Goal: Navigation & Orientation: Find specific page/section

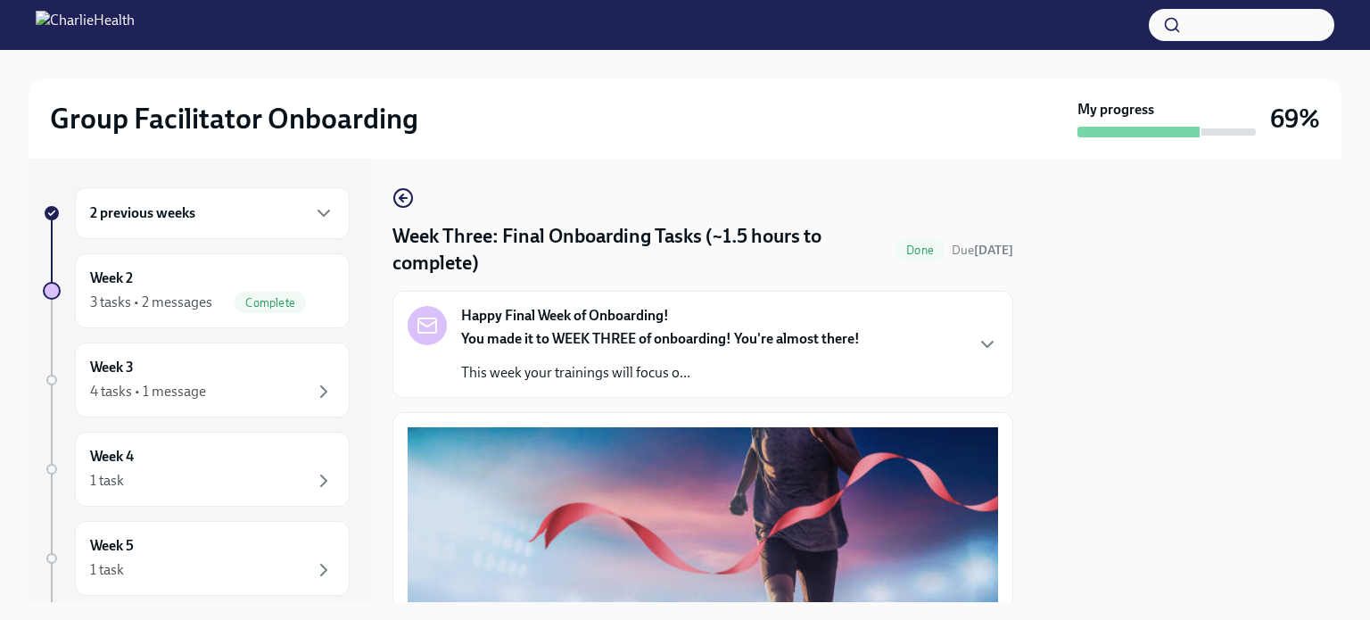
scroll to position [1537, 0]
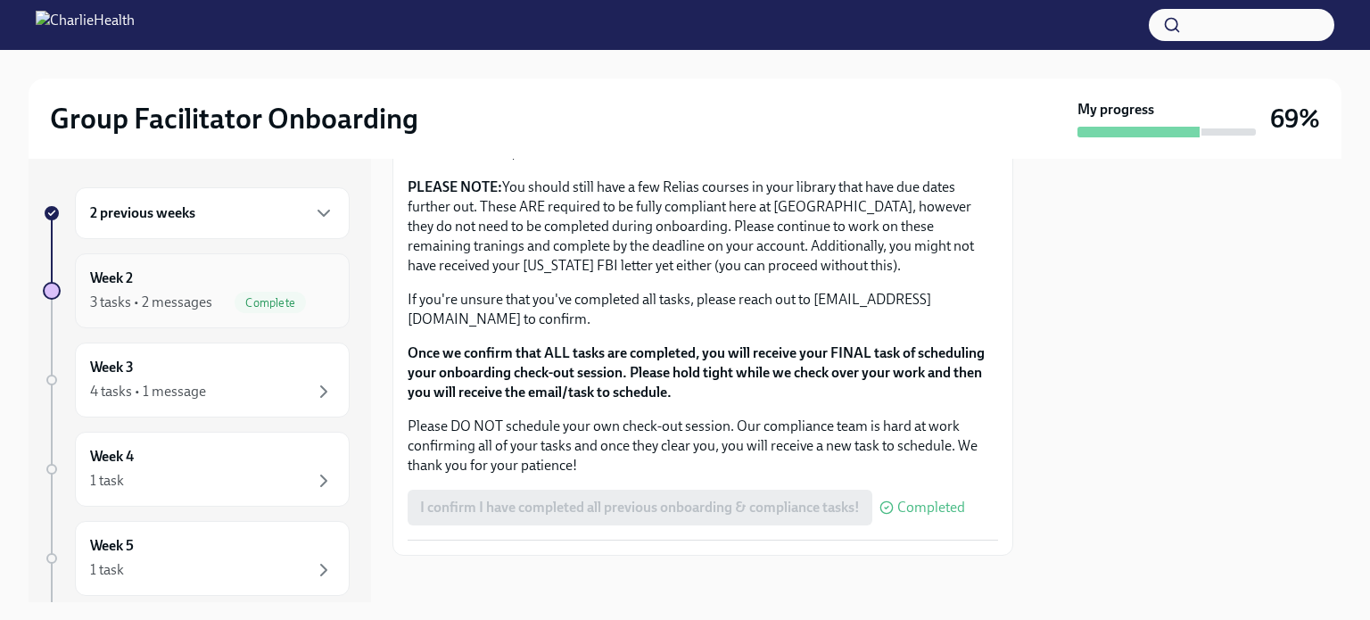
click at [168, 253] on div "Week 2 3 tasks • 2 messages Complete" at bounding box center [212, 290] width 275 height 75
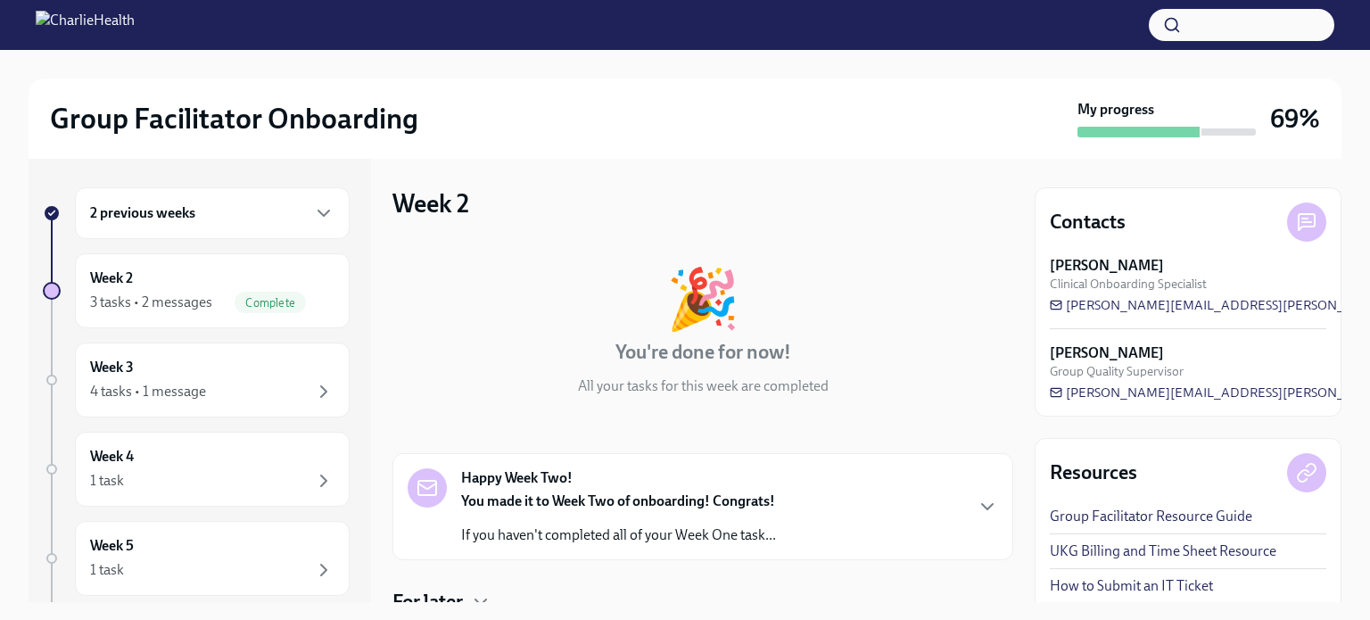
click at [202, 211] on div "2 previous weeks" at bounding box center [212, 212] width 244 height 21
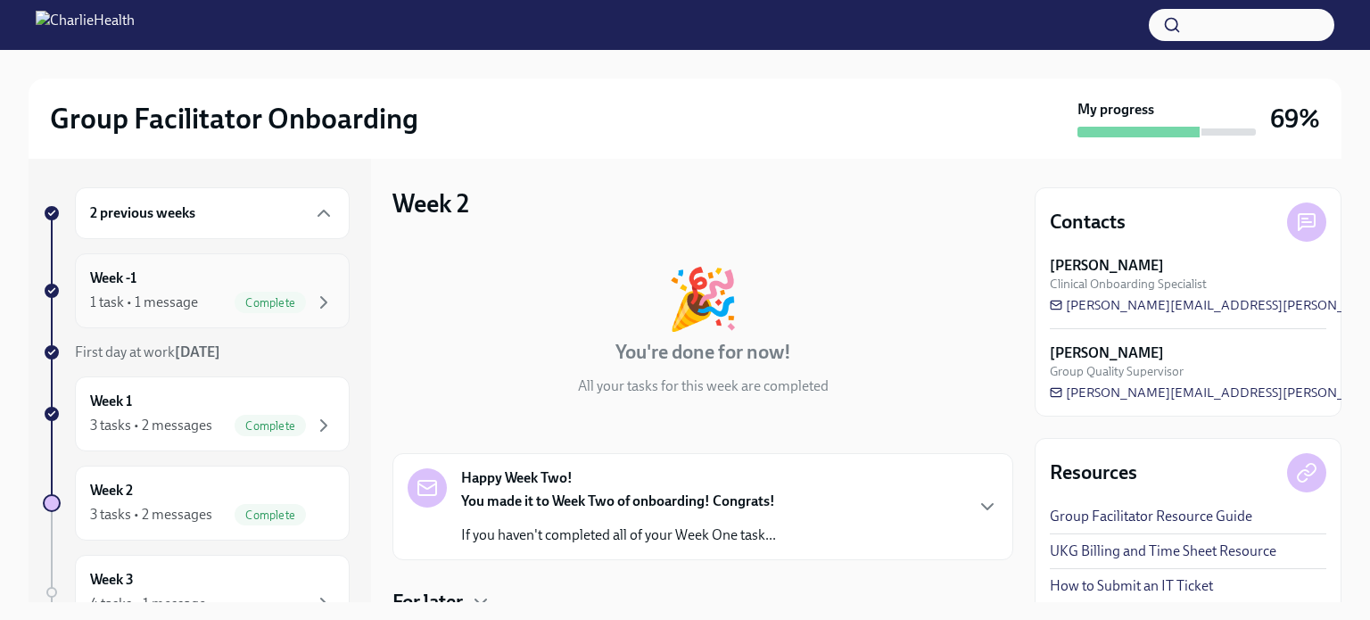
click at [161, 282] on div "Week -1 1 task • 1 message Complete" at bounding box center [212, 290] width 244 height 45
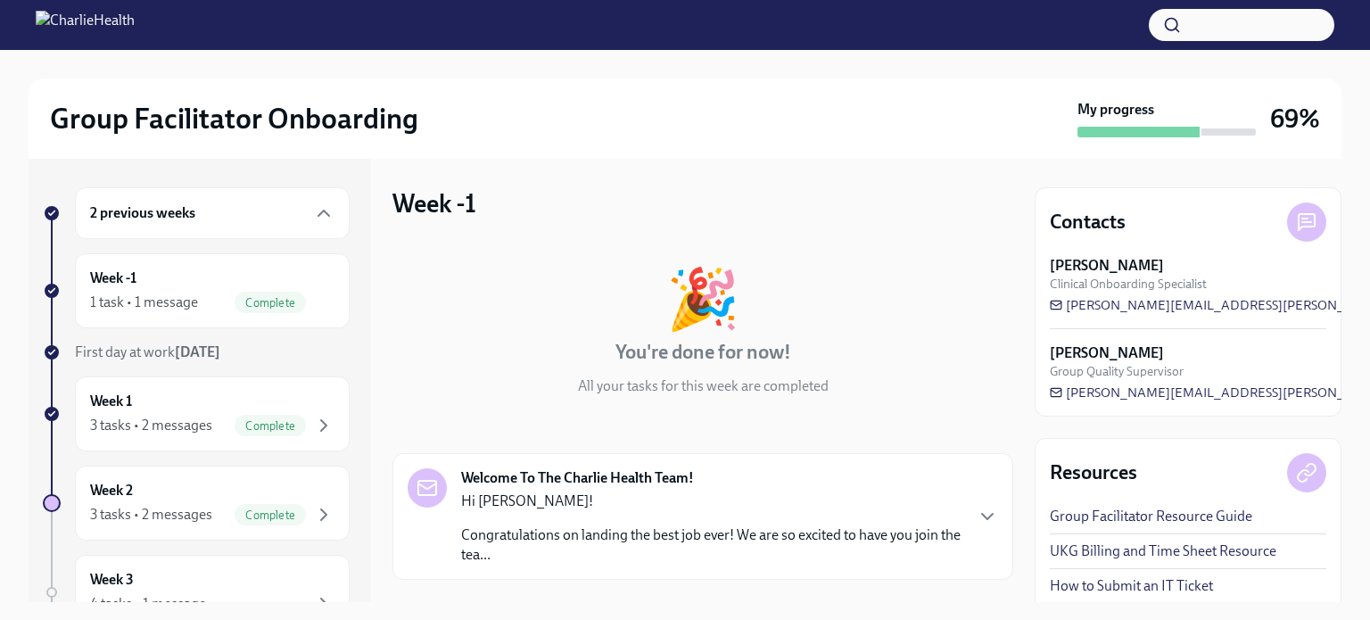
scroll to position [161, 0]
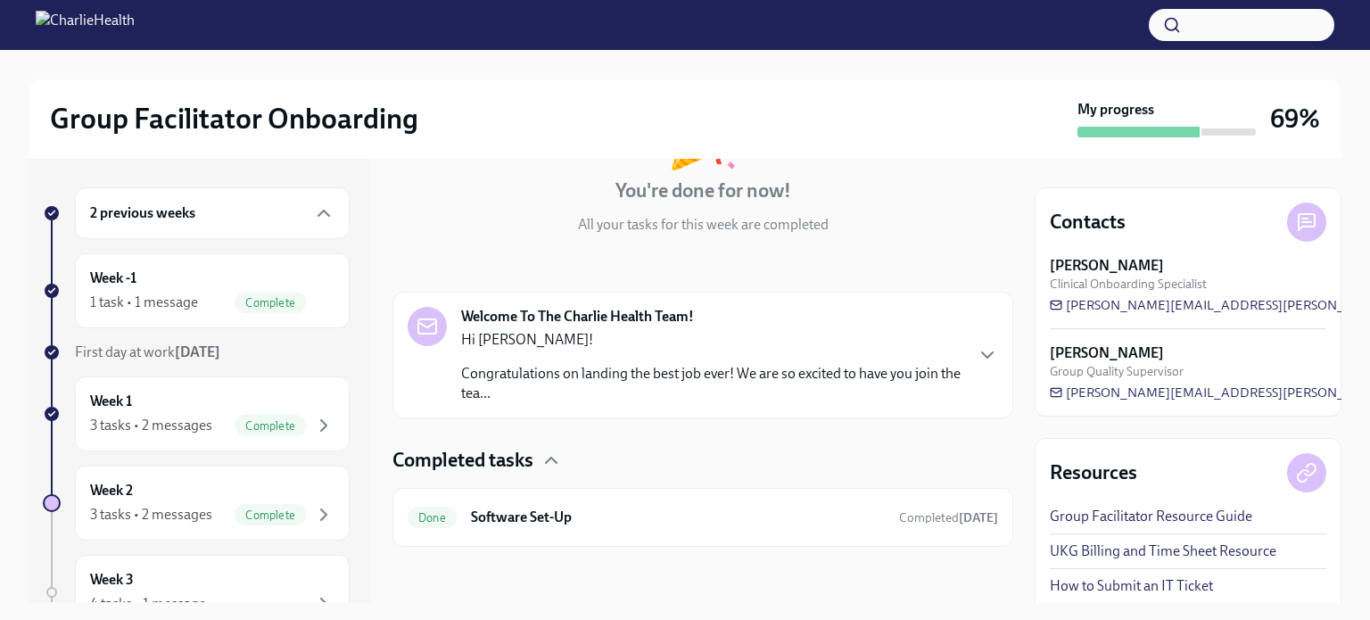
click at [630, 355] on div "Hi [PERSON_NAME]! Congratulations on landing the best job ever! We are so excit…" at bounding box center [711, 366] width 501 height 73
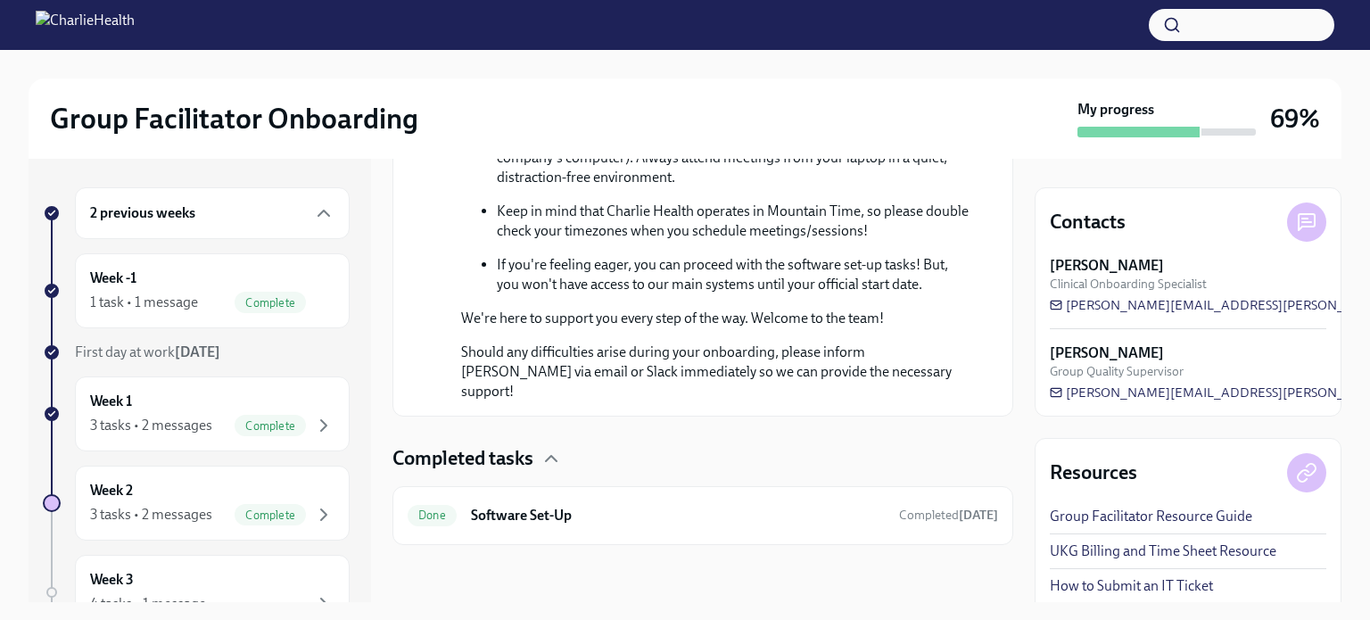
scroll to position [1063, 0]
click at [623, 533] on div "Done Software Set-Up Completed [DATE]" at bounding box center [702, 515] width 621 height 59
click at [547, 503] on div "Done Software Set-Up Completed [DATE]" at bounding box center [703, 515] width 590 height 29
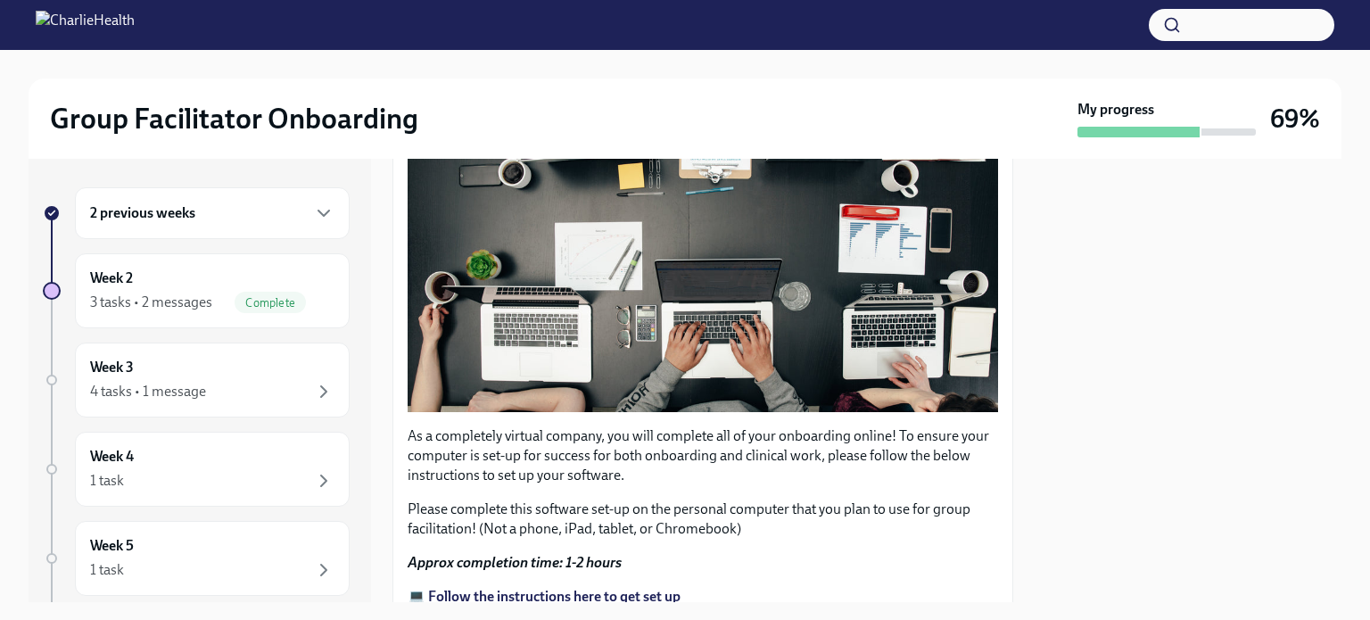
scroll to position [572, 0]
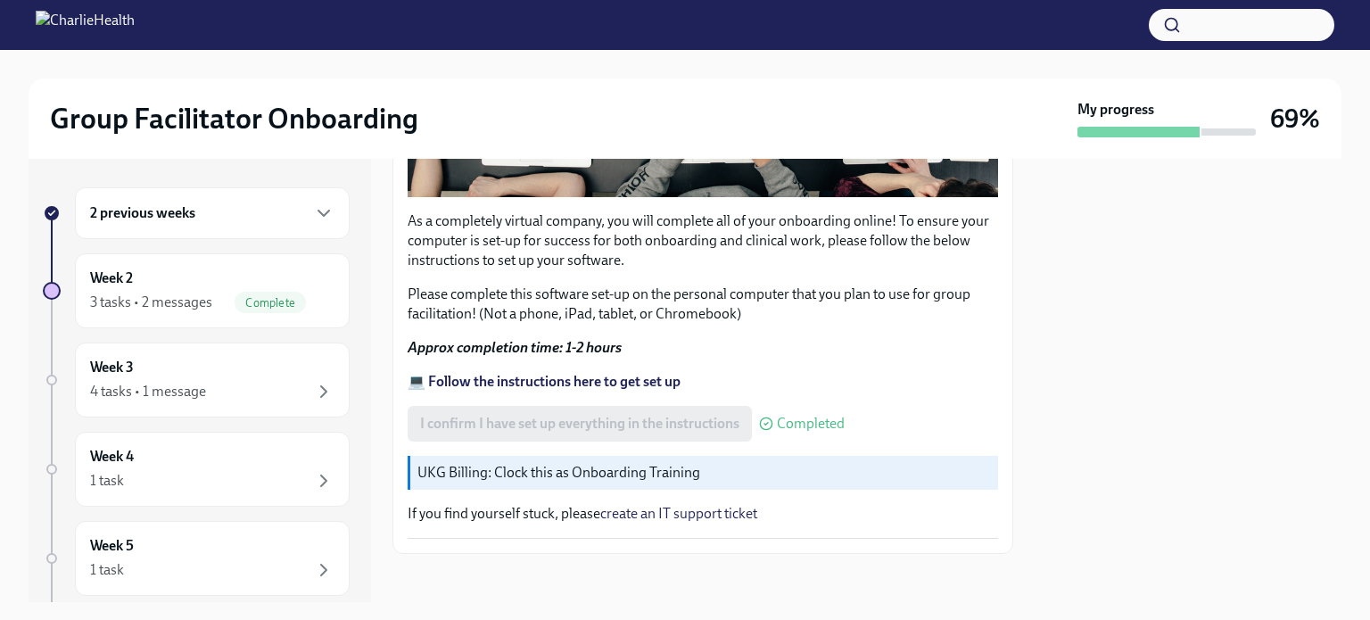
click at [617, 505] on link "create an IT support ticket" at bounding box center [678, 513] width 157 height 17
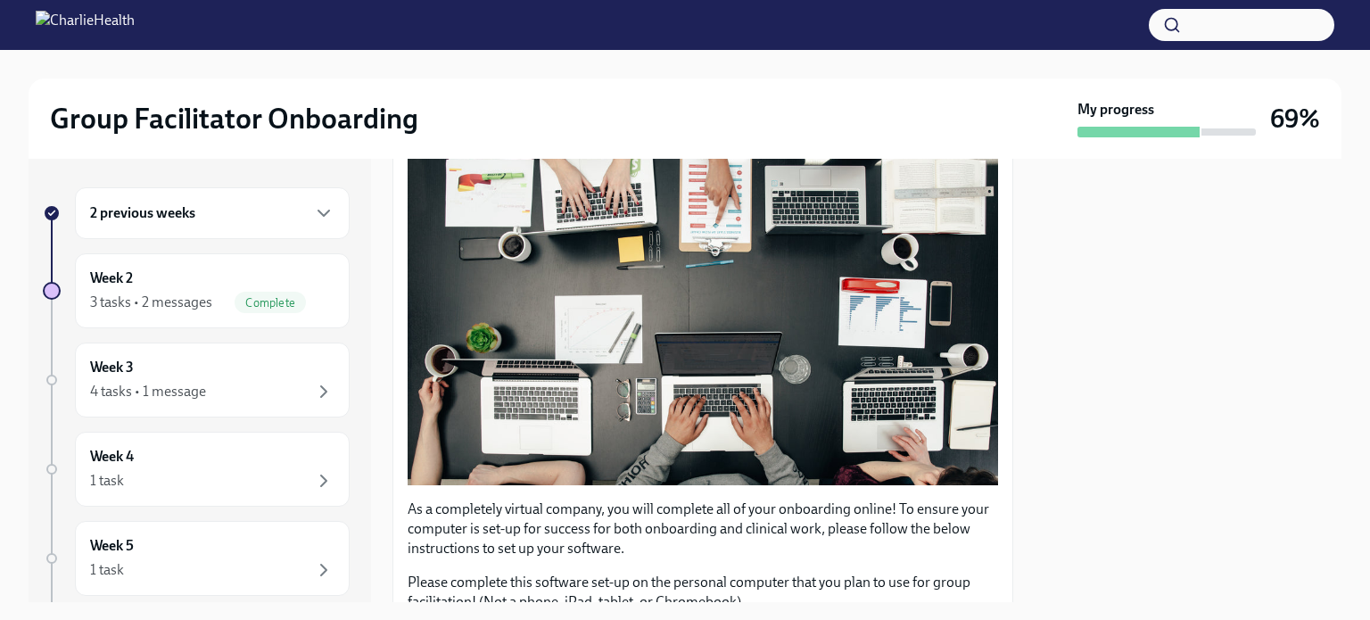
scroll to position [0, 0]
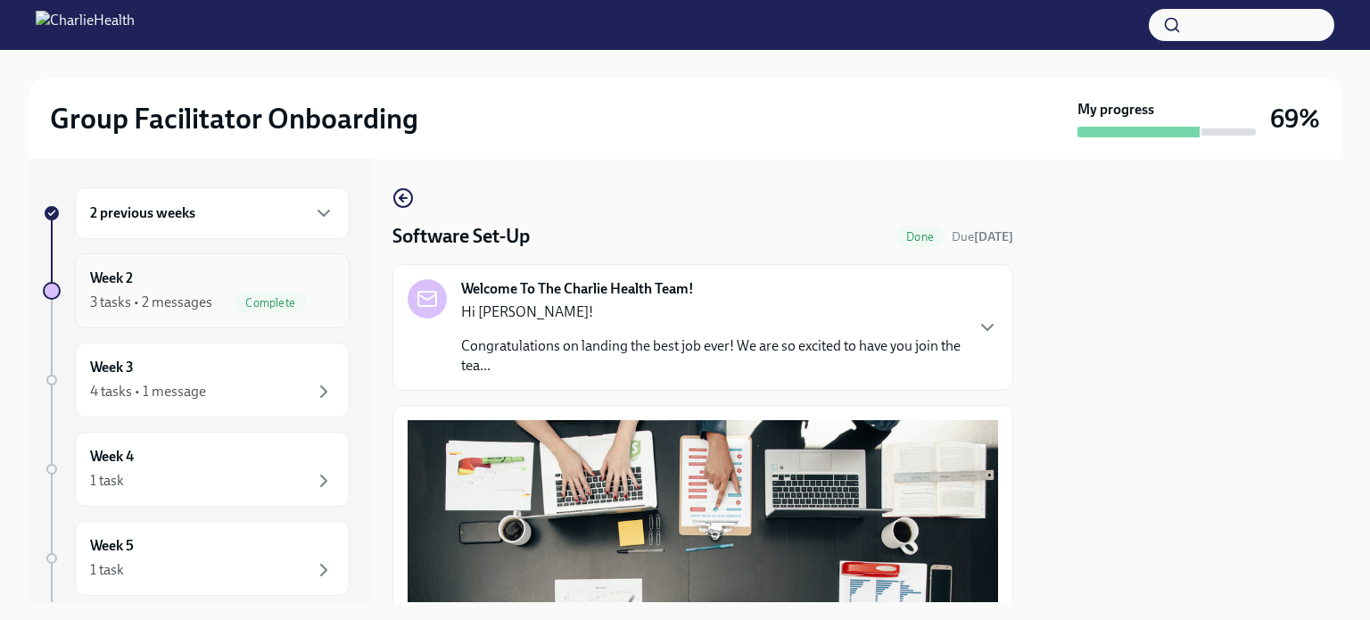
click at [128, 301] on div "3 tasks • 2 messages" at bounding box center [151, 303] width 122 height 20
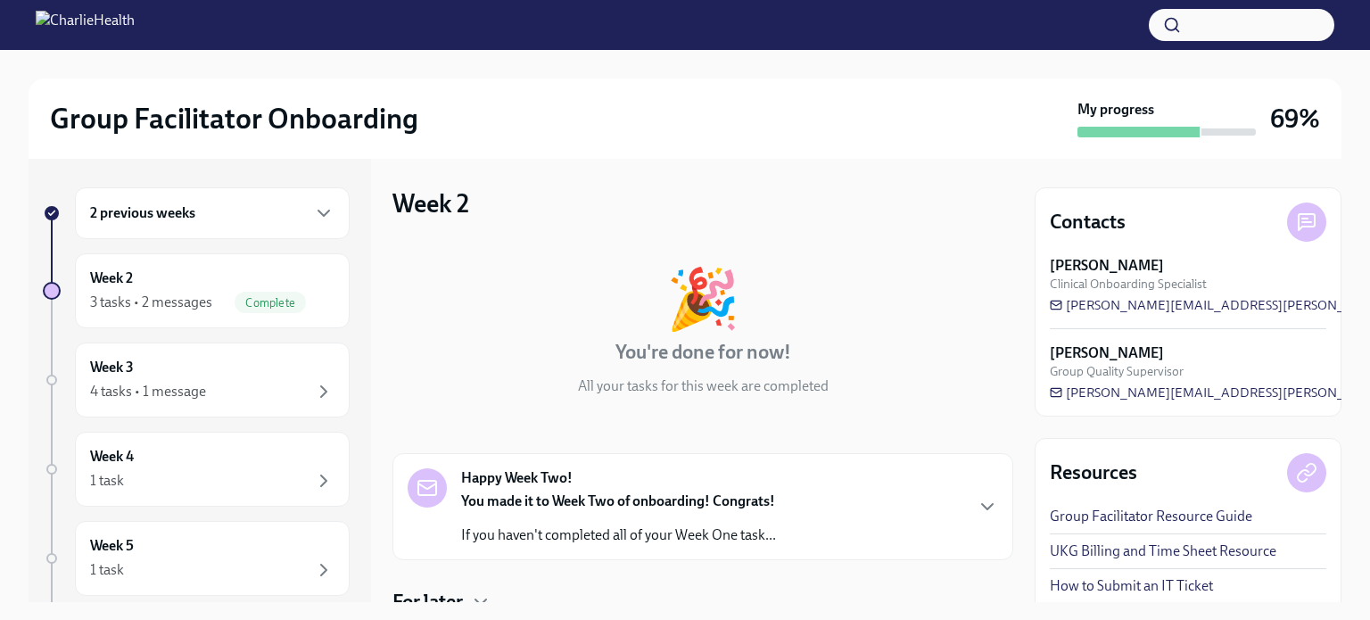
scroll to position [360, 0]
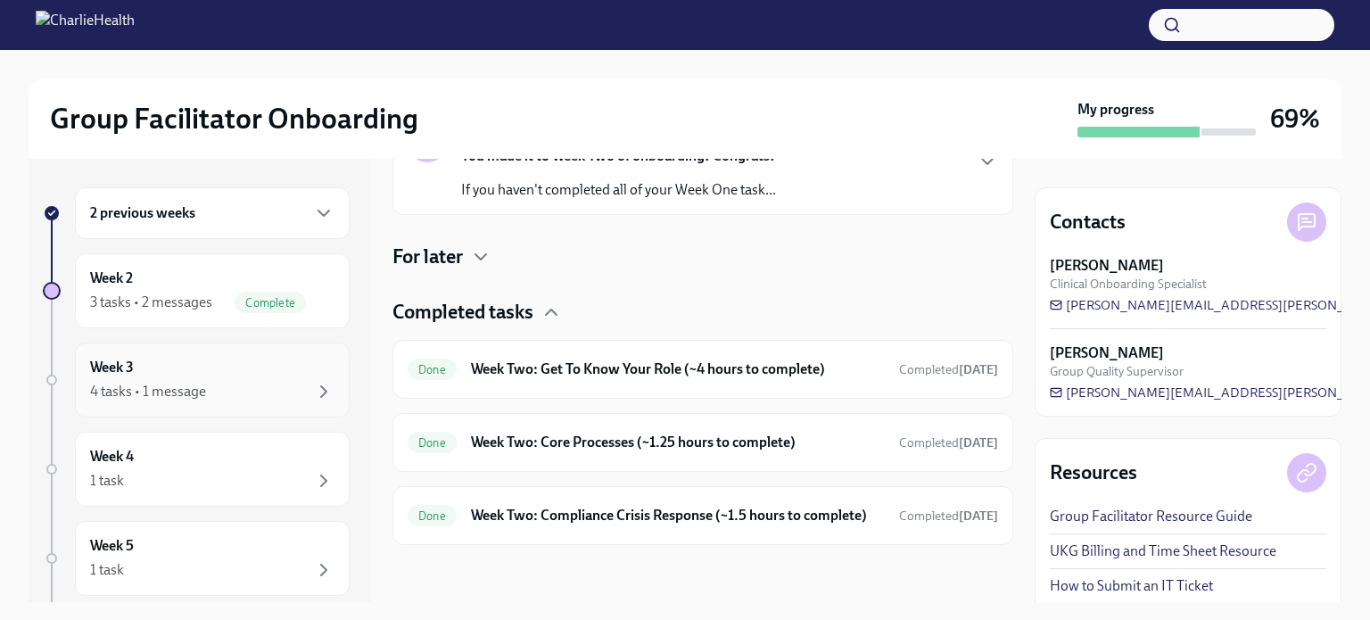
click at [158, 376] on div "Week 3 4 tasks • 1 message" at bounding box center [212, 380] width 244 height 45
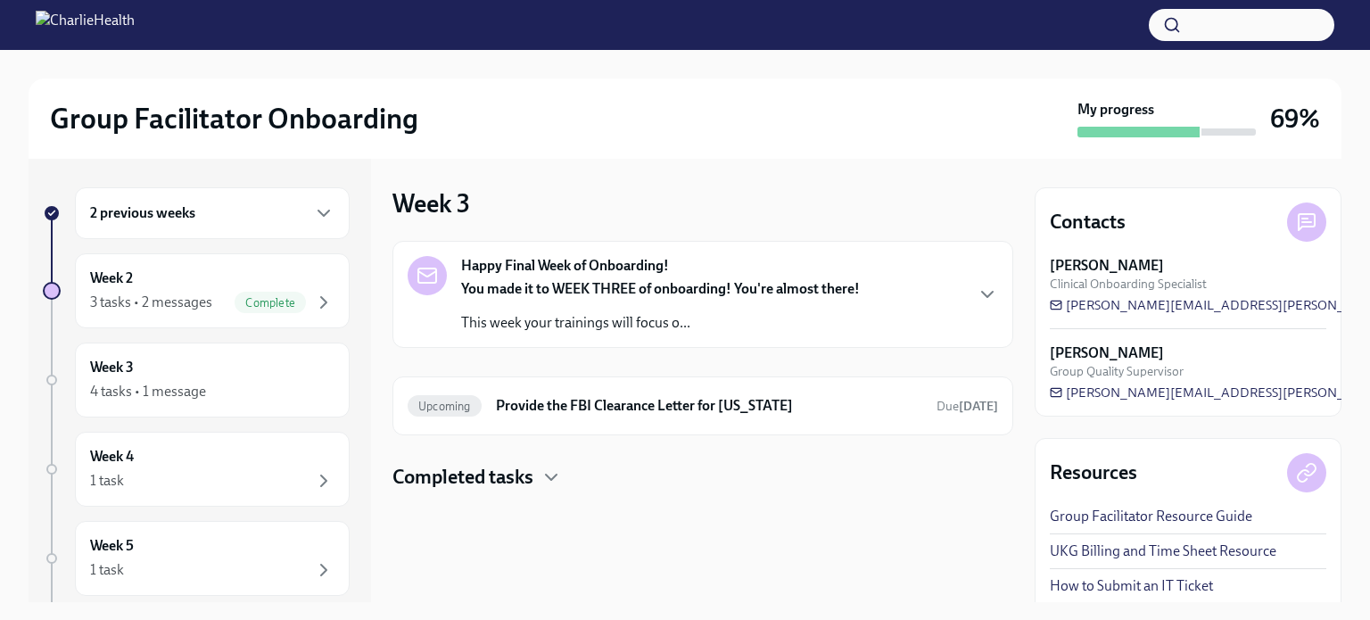
scroll to position [42, 0]
